Goal: Task Accomplishment & Management: Use online tool/utility

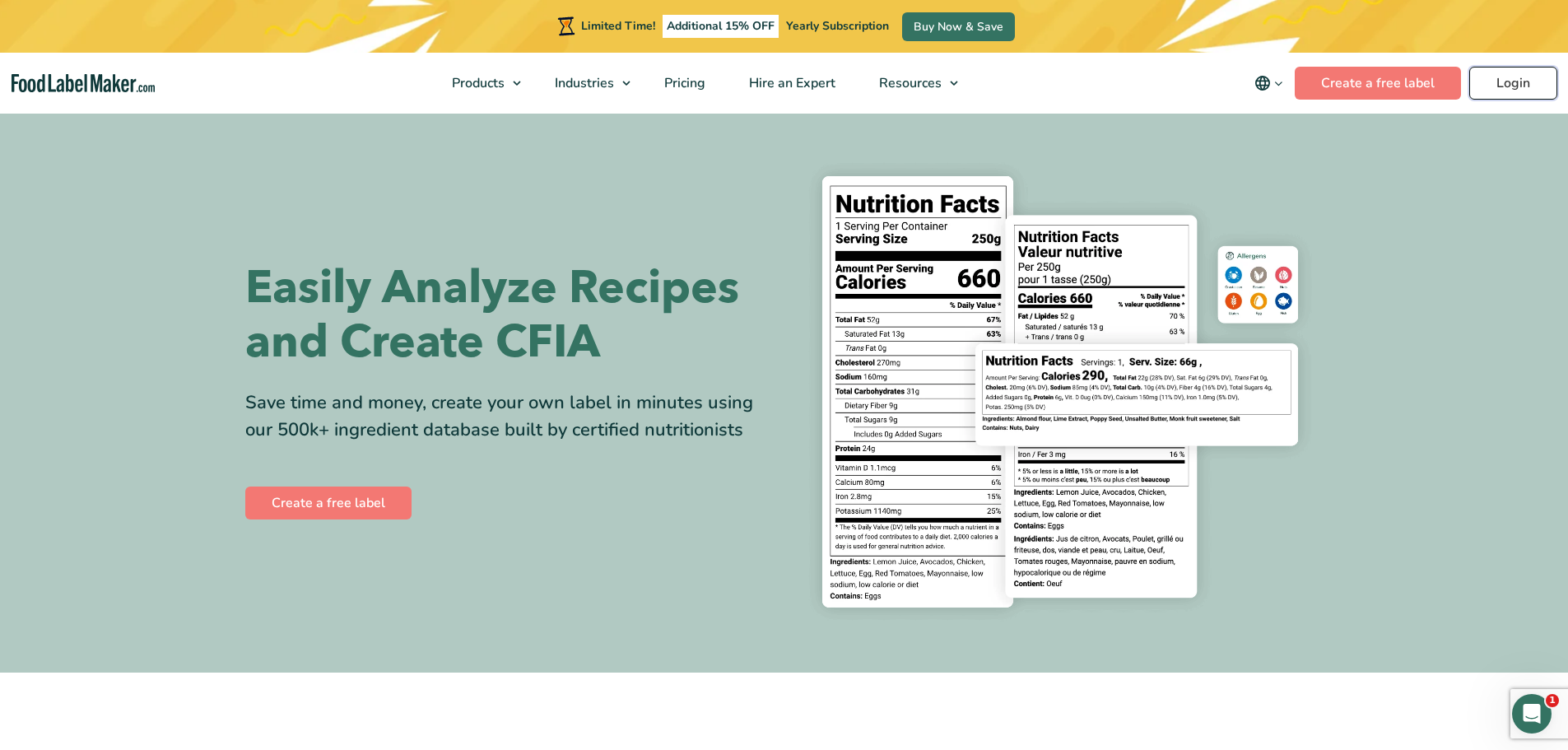
click at [1517, 86] on link "Login" at bounding box center [1513, 84] width 88 height 33
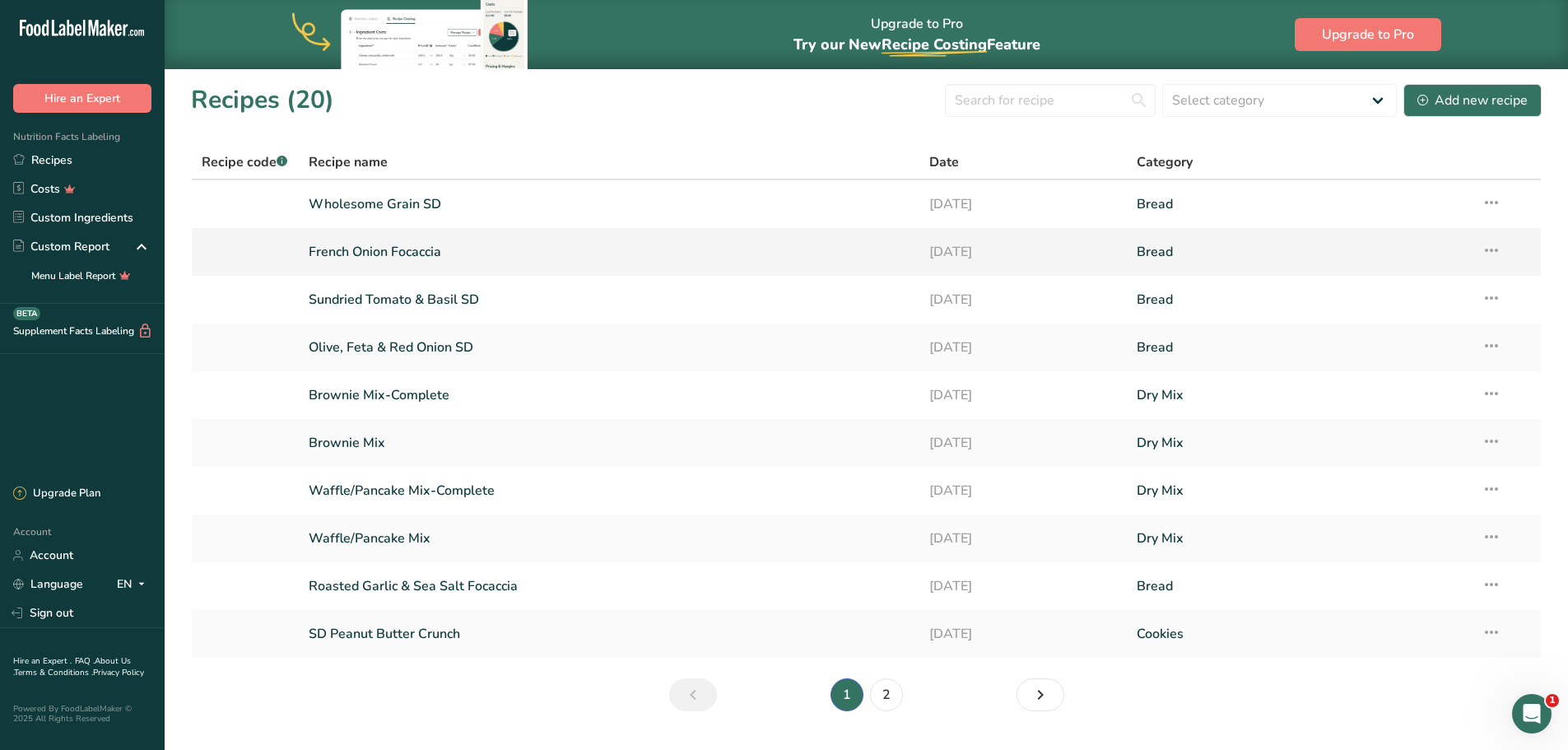
click at [598, 256] on link "French Onion Focaccia" at bounding box center [609, 252] width 601 height 35
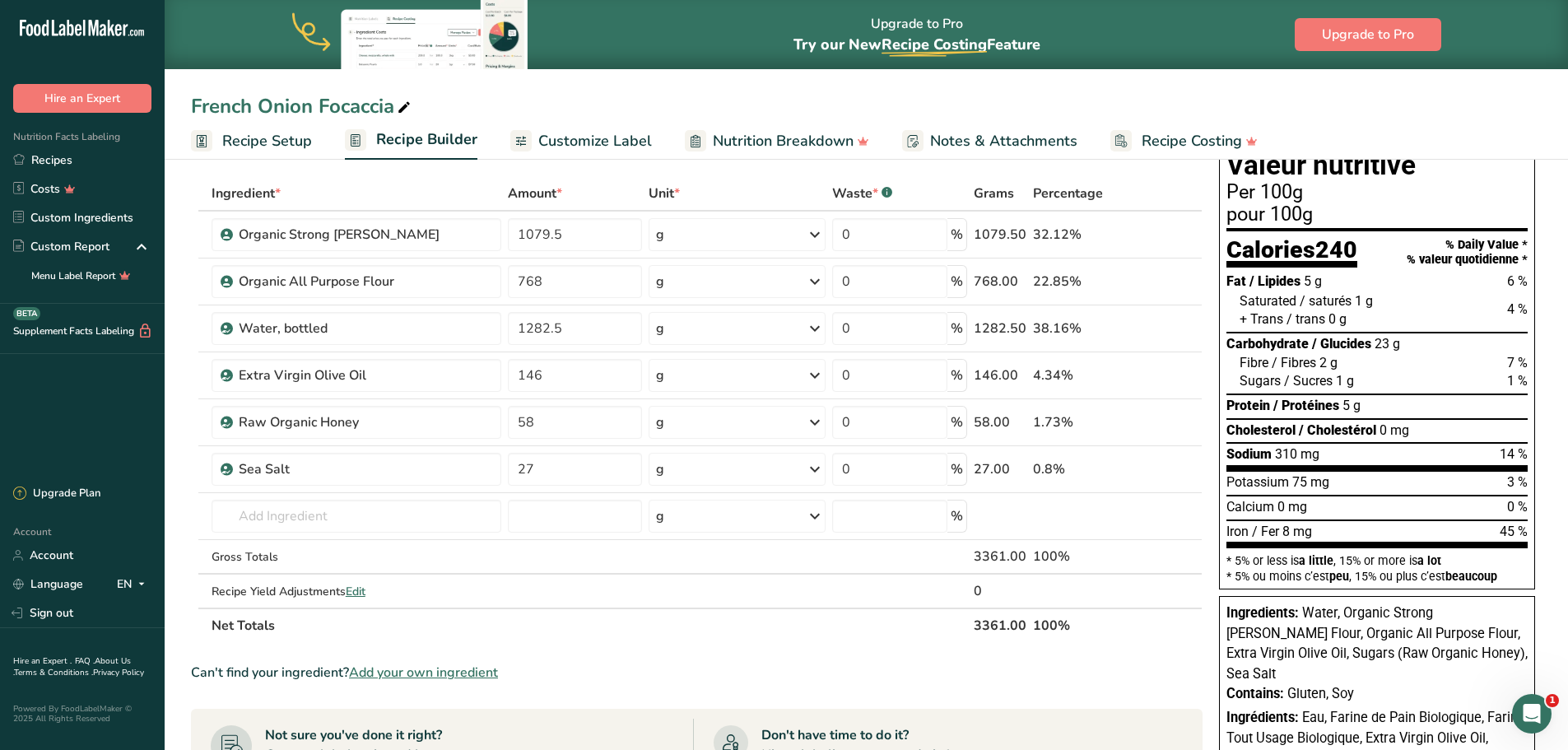
scroll to position [71, 0]
click at [279, 105] on div "French Onion Focaccia" at bounding box center [303, 106] width 223 height 30
drag, startPoint x: 313, startPoint y: 104, endPoint x: 186, endPoint y: 103, distance: 127.0
click at [186, 103] on div "French Onion Focaccia" at bounding box center [866, 106] width 1404 height 30
type input "Apple Pie Focaccia"
